Goal: Find specific page/section: Find specific page/section

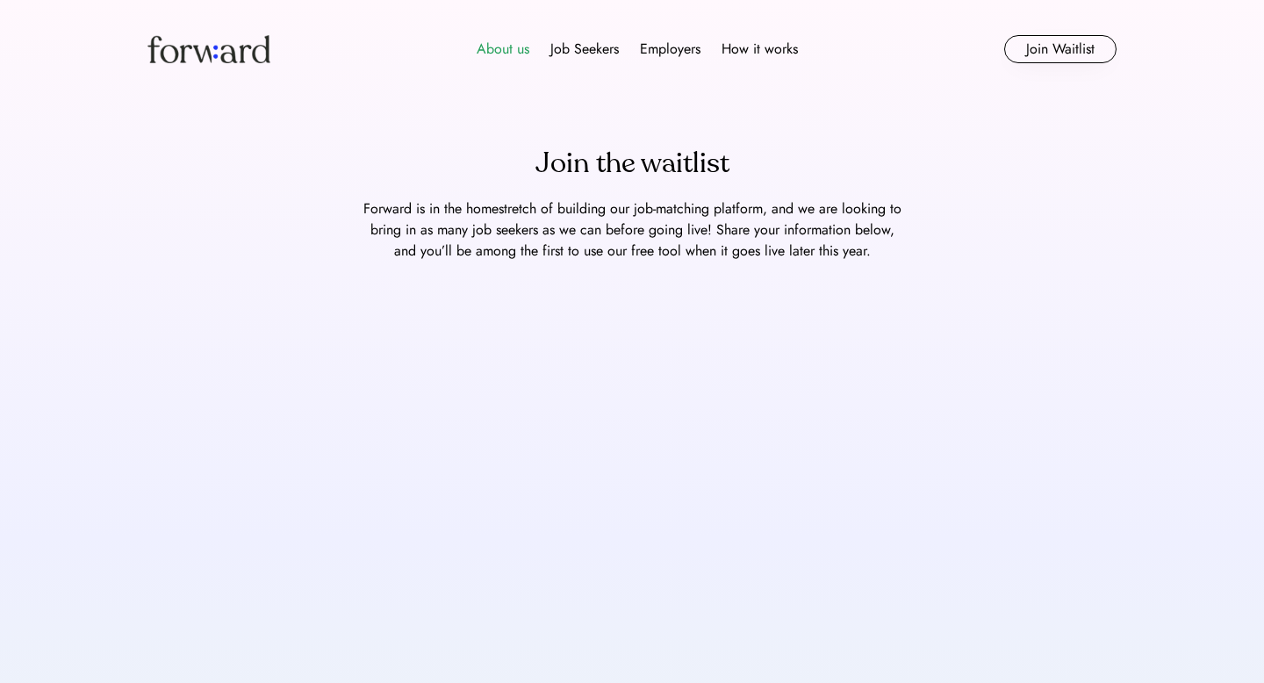
click at [501, 42] on div "About us" at bounding box center [503, 49] width 53 height 21
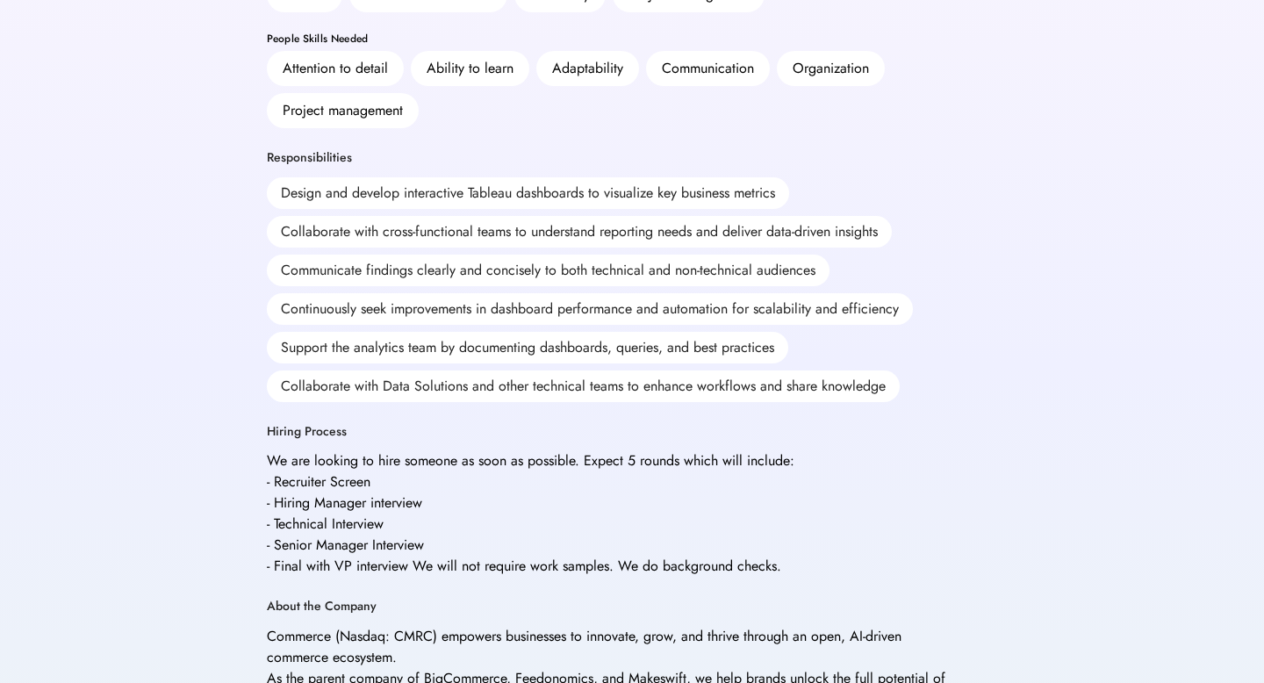
scroll to position [410, 0]
